Goal: Find specific page/section: Find specific page/section

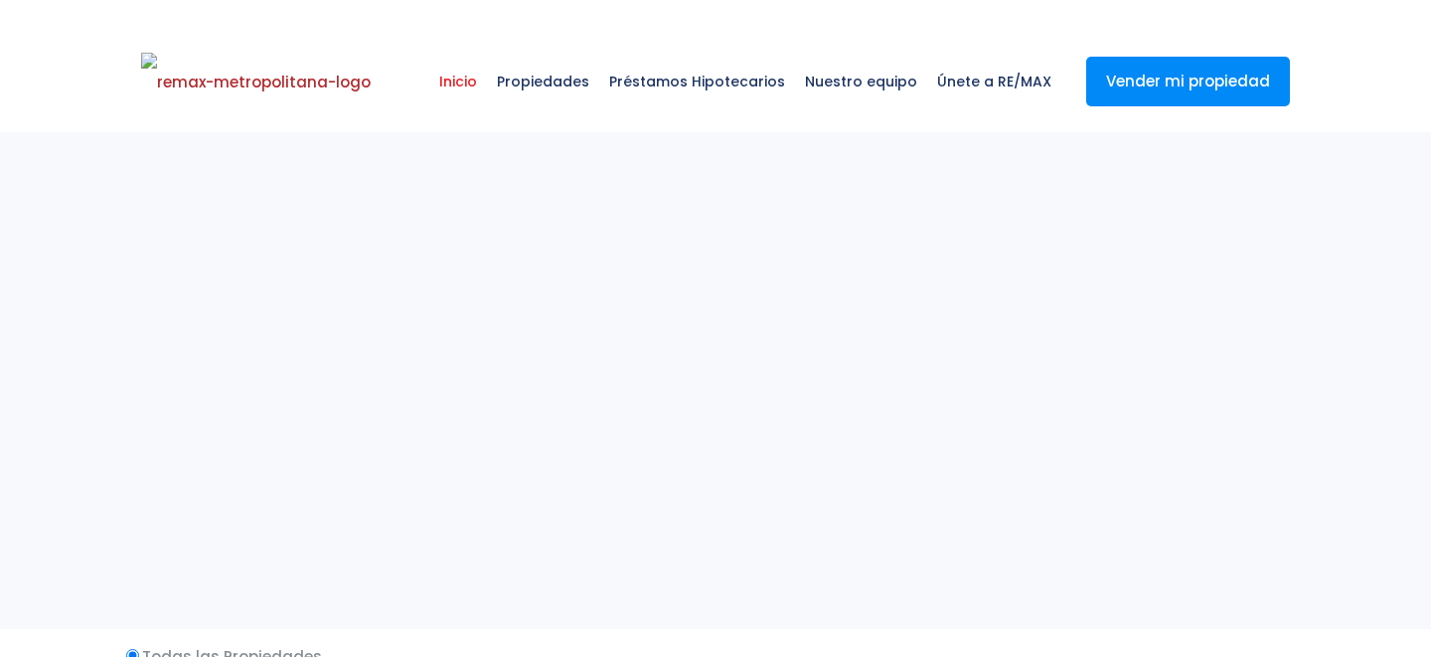
select select
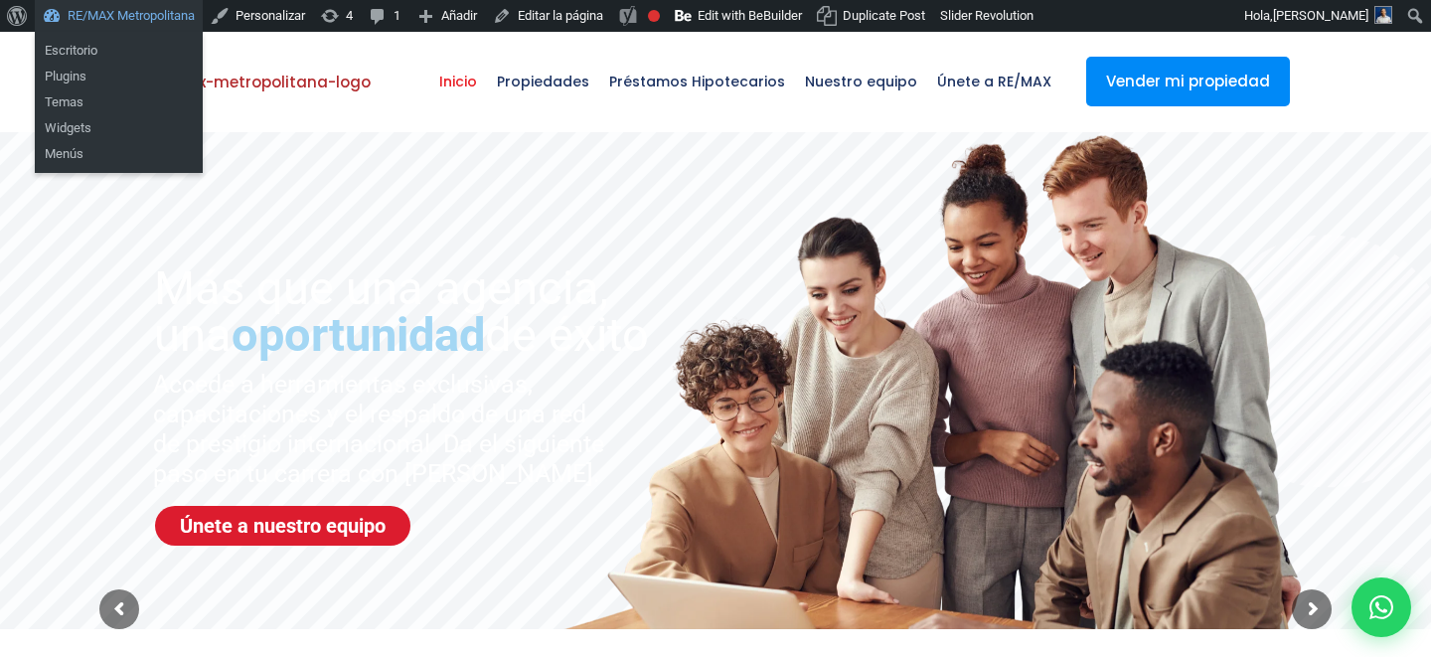
click at [82, 27] on link "RE/MAX Metropolitana" at bounding box center [119, 16] width 168 height 32
